Goal: Task Accomplishment & Management: Manage account settings

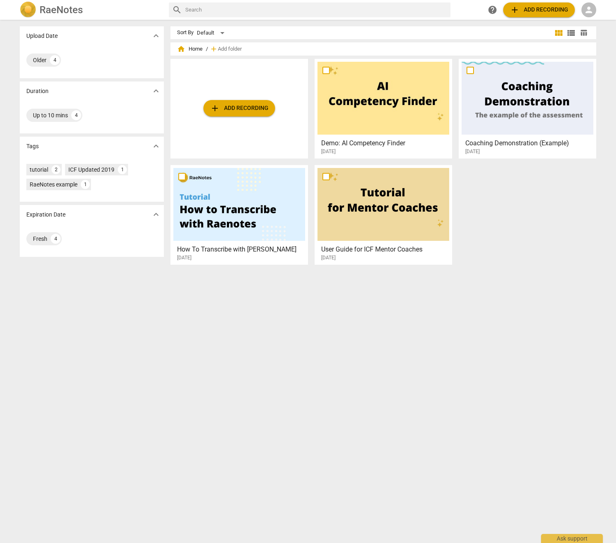
click at [586, 10] on span "person" at bounding box center [589, 10] width 10 height 10
click at [593, 21] on li "Login" at bounding box center [595, 20] width 30 height 20
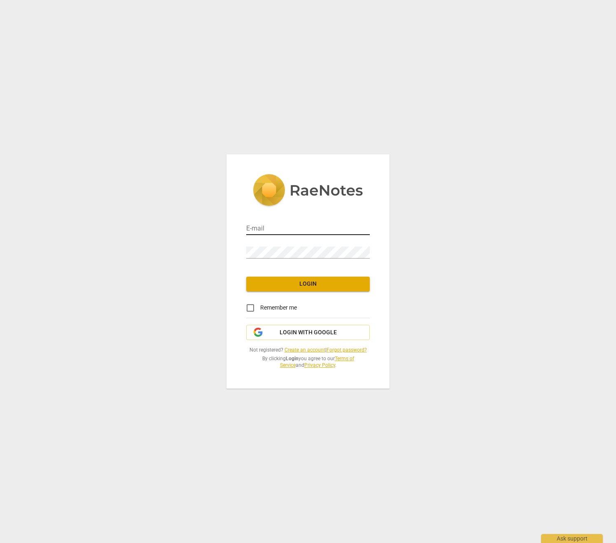
type input "[EMAIL_ADDRESS][DOMAIN_NAME]"
click at [307, 225] on input "[EMAIL_ADDRESS][DOMAIN_NAME]" at bounding box center [308, 229] width 124 height 12
click at [404, 250] on div "E-mail [EMAIL_ADDRESS][DOMAIN_NAME] Password Login Remember me Login with Googl…" at bounding box center [308, 271] width 616 height 543
click at [332, 281] on span "Login" at bounding box center [308, 284] width 110 height 8
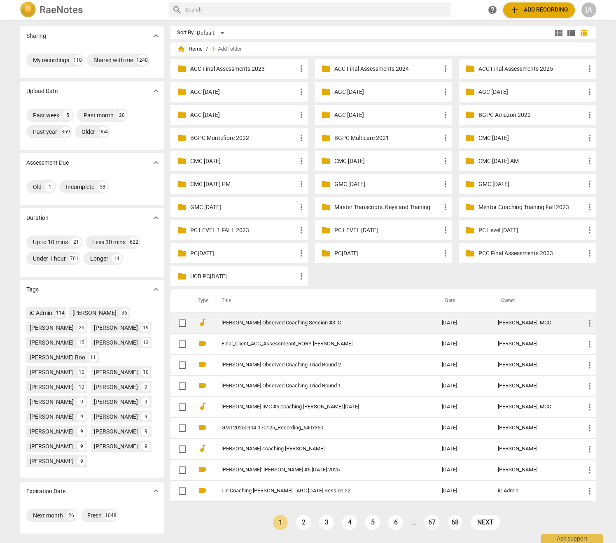
click at [324, 322] on link "[PERSON_NAME] Observed Coaching Session #3 iC" at bounding box center [317, 323] width 191 height 6
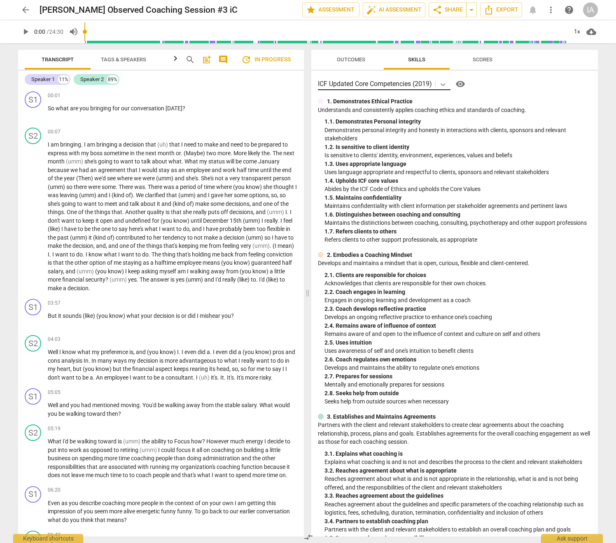
click at [442, 84] on icon at bounding box center [443, 84] width 8 height 8
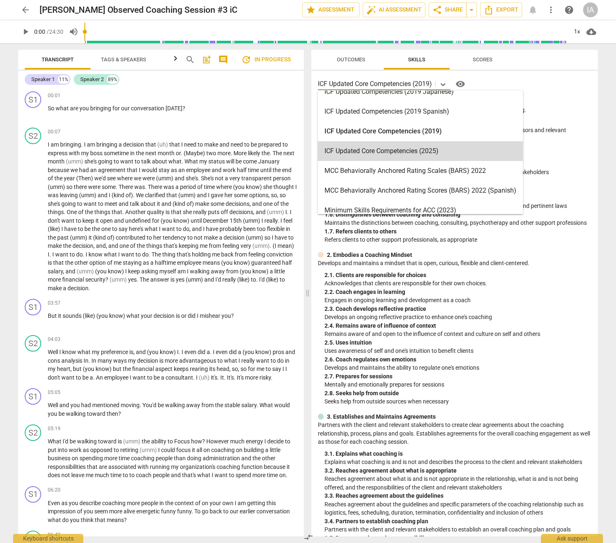
scroll to position [150, 0]
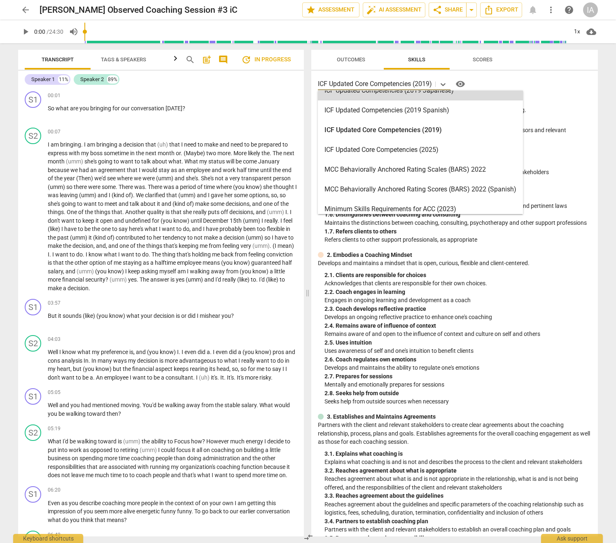
click at [535, 81] on div "ICF Updated Competencies (2019 Japanese), 8 of 19. 19 results available. Use Up…" at bounding box center [454, 83] width 273 height 13
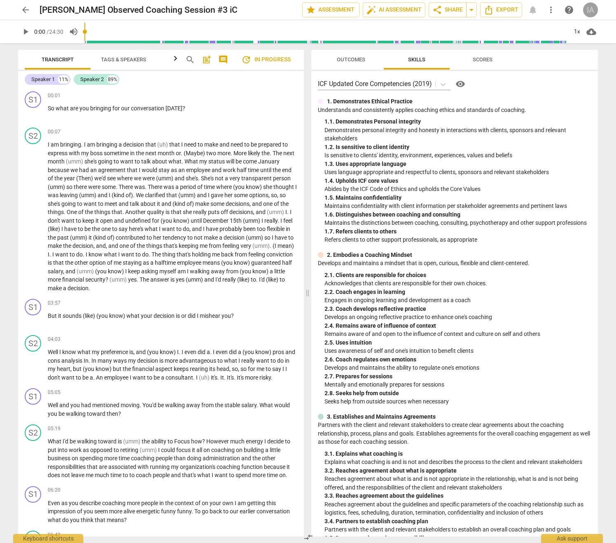
click at [593, 9] on div "IA" at bounding box center [590, 9] width 15 height 15
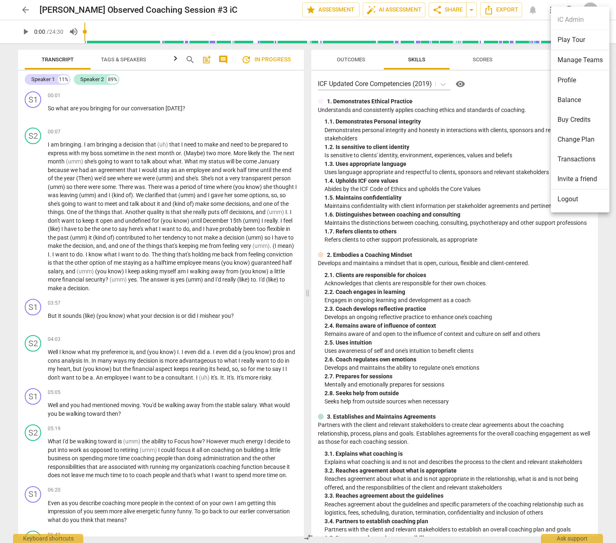
click at [584, 60] on li "Manage Teams" at bounding box center [580, 60] width 58 height 20
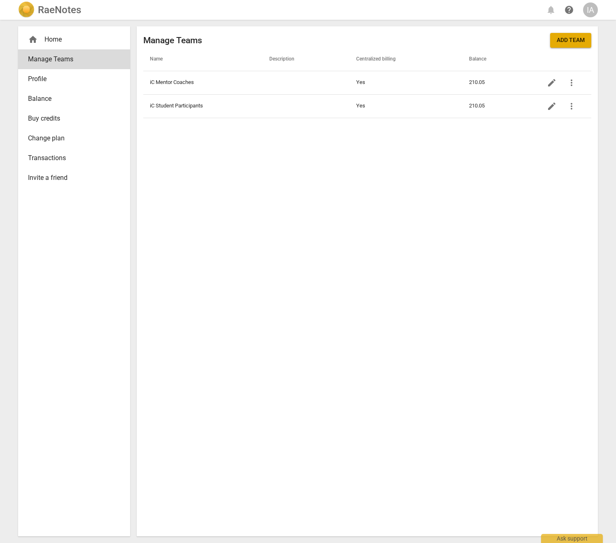
click at [43, 79] on span "Profile" at bounding box center [71, 79] width 86 height 10
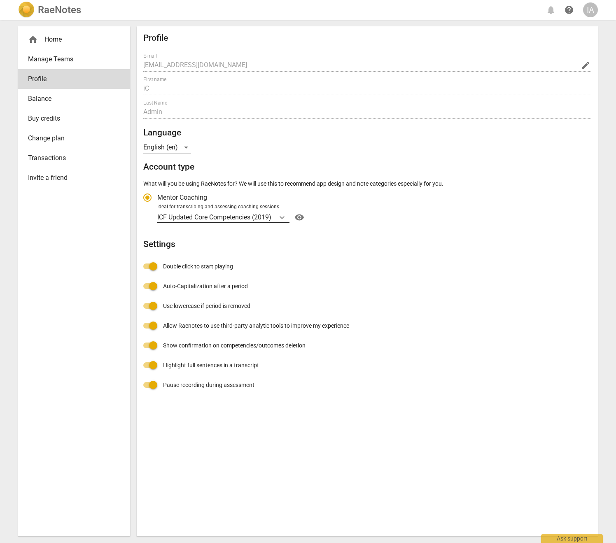
click at [286, 218] on icon "Account type" at bounding box center [282, 217] width 8 height 8
click at [0, 0] on input "Ideal for transcribing and assessing coaching sessions ICF Updated Core Compete…" at bounding box center [0, 0] width 0 height 0
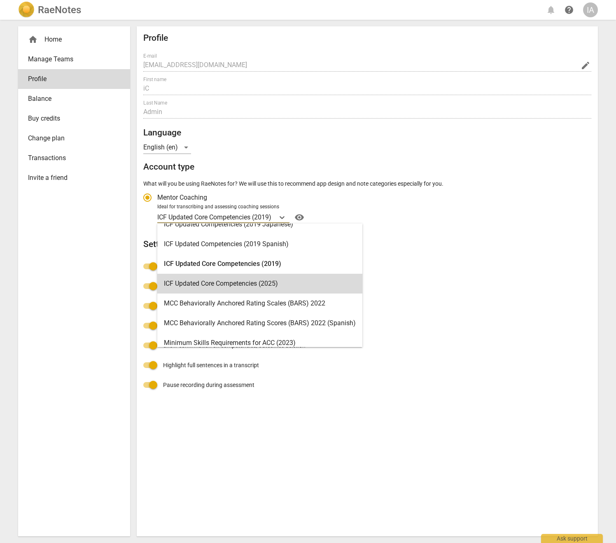
scroll to position [155, 0]
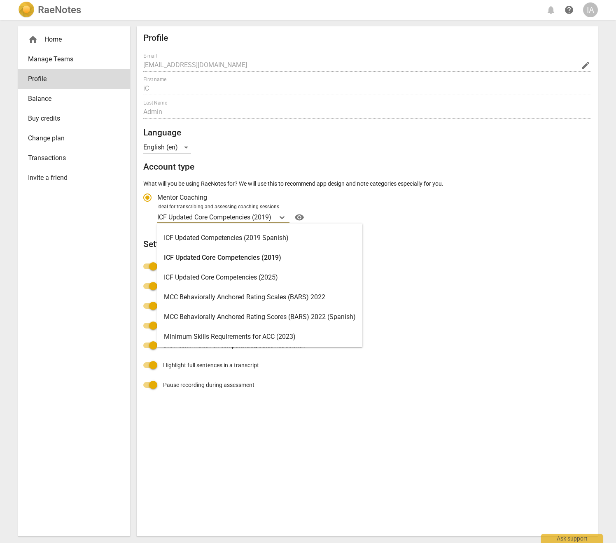
click at [262, 281] on div "ICF Updated Core Competencies (2025)" at bounding box center [259, 278] width 205 height 20
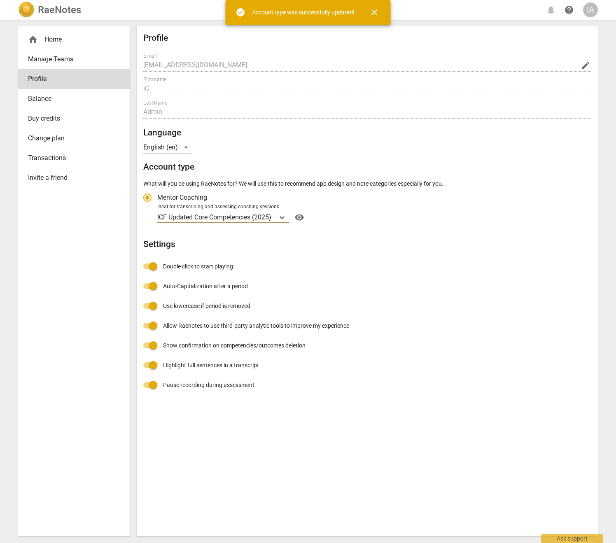
radio input "false"
click at [71, 40] on div "home Home" at bounding box center [71, 40] width 86 height 10
